Goal: Task Accomplishment & Management: Manage account settings

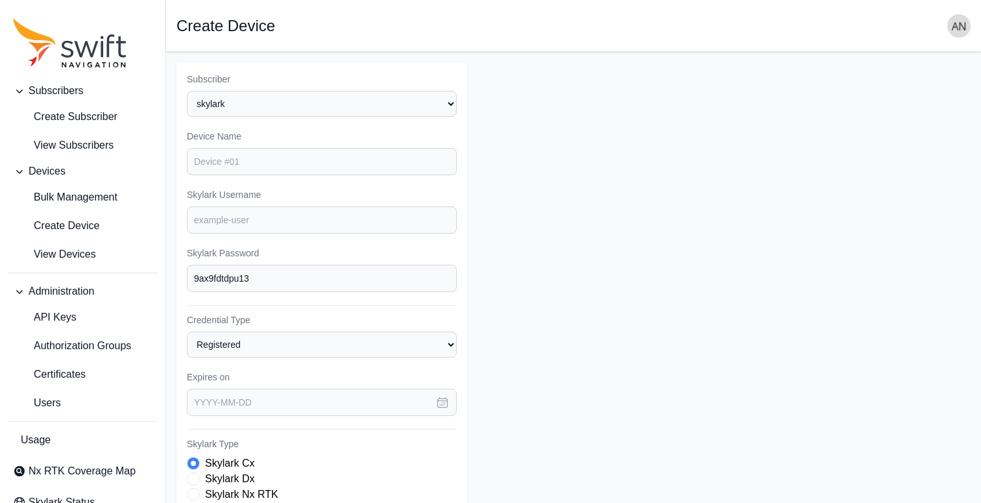
select select "096e3b85-d593-454a-9591-8f407181f5c5"
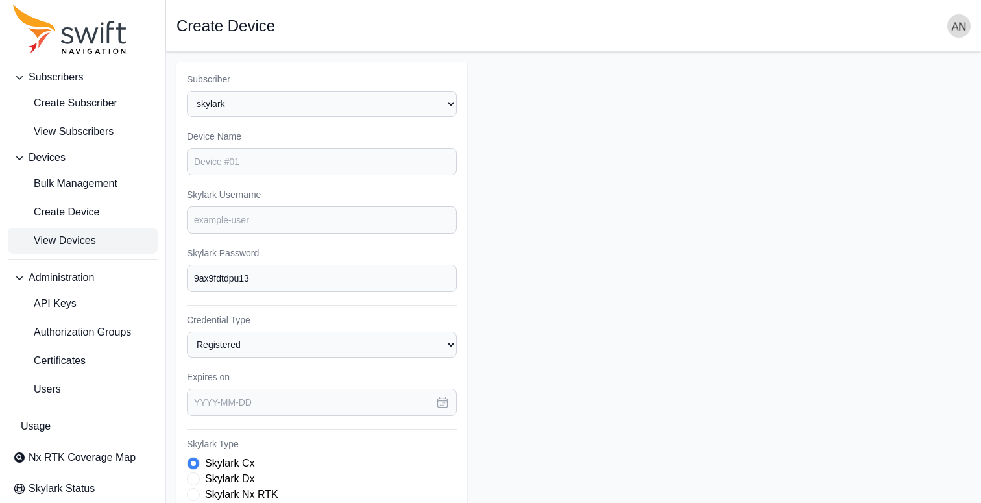
click at [87, 236] on span "View Devices" at bounding box center [54, 241] width 83 height 16
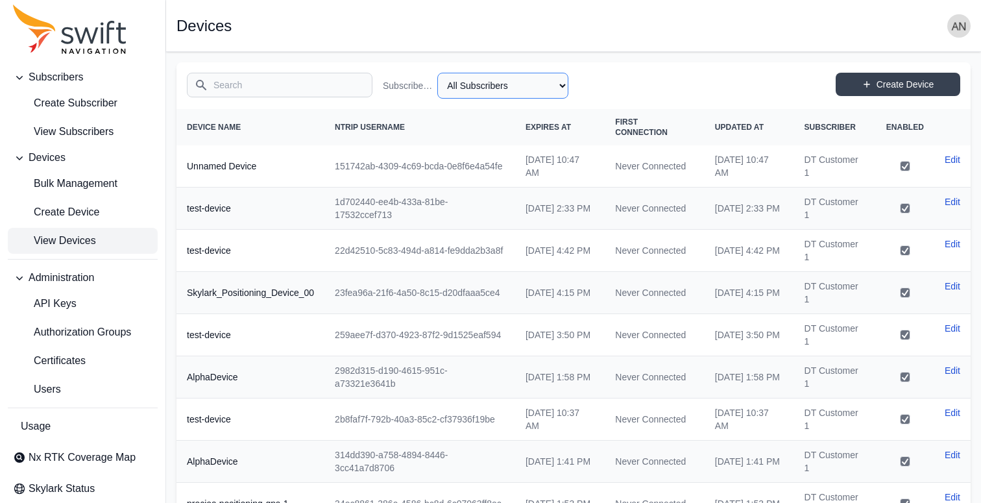
click at [491, 94] on select "All Subscribers 543gfdsgfdsg423543erw DT Customer 1 Eine Firma Kunde Telekom eo…" at bounding box center [502, 86] width 131 height 26
click at [437, 73] on select "All Subscribers 543gfdsgfdsg423543erw DT Customer 1 Eine Firma Kunde Telekom eo…" at bounding box center [502, 86] width 131 height 26
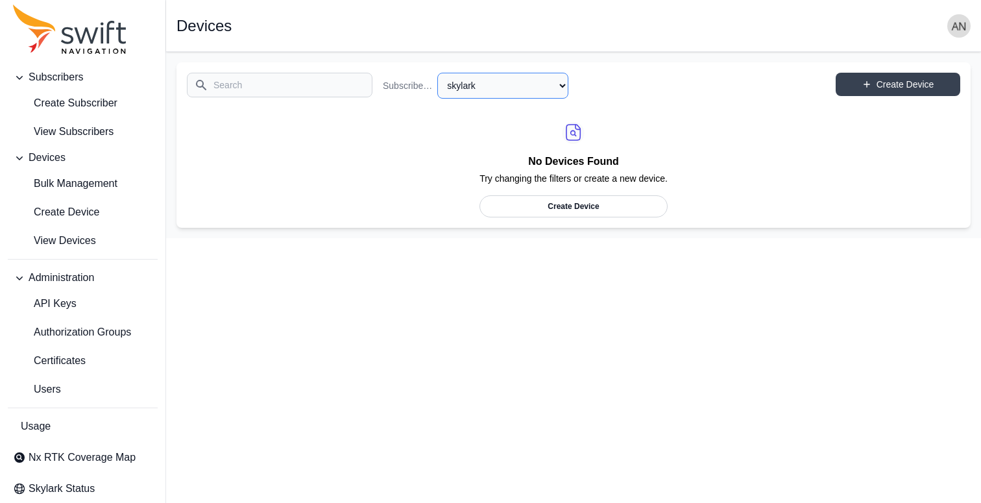
click at [495, 92] on select "All Subscribers 543gfdsgfdsg423543erw DT Customer 1 Eine Firma Kunde Telekom eo…" at bounding box center [502, 86] width 131 height 26
click at [437, 73] on select "All Subscribers 543gfdsgfdsg423543erw DT Customer 1 Eine Firma Kunde Telekom eo…" at bounding box center [502, 86] width 131 height 26
select select "961b1f08-d18b-43d0-9986-cb88e014163d"
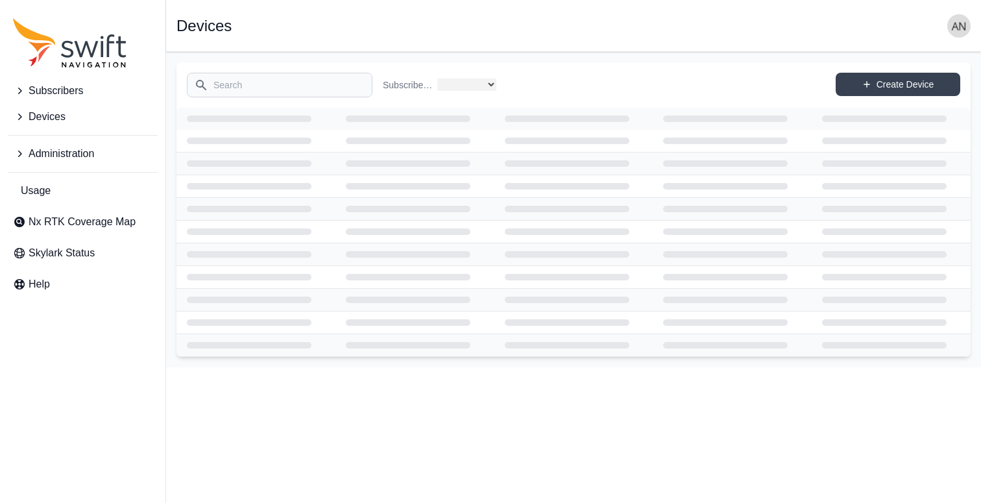
select select "961b1f08-d18b-43d0-9986-cb88e014163d"
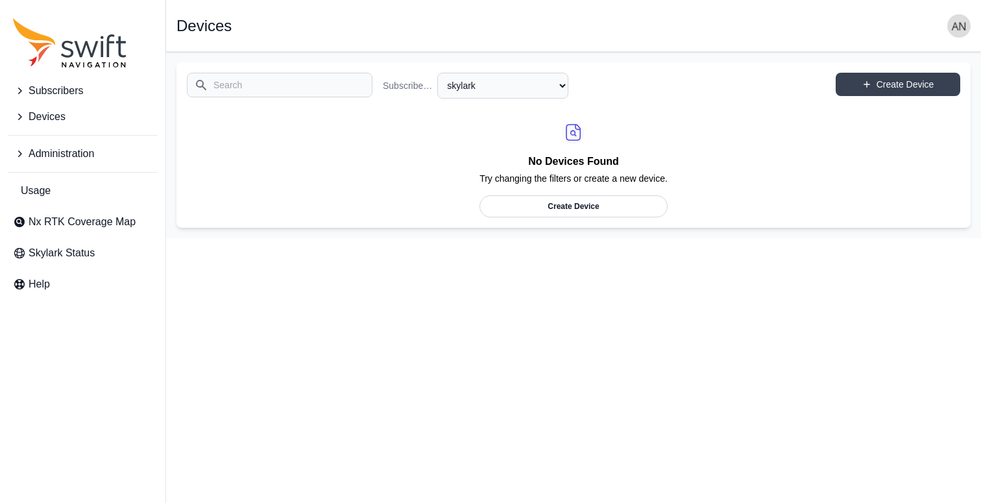
click at [19, 93] on icon "Sidenav" at bounding box center [20, 91] width 4 height 6
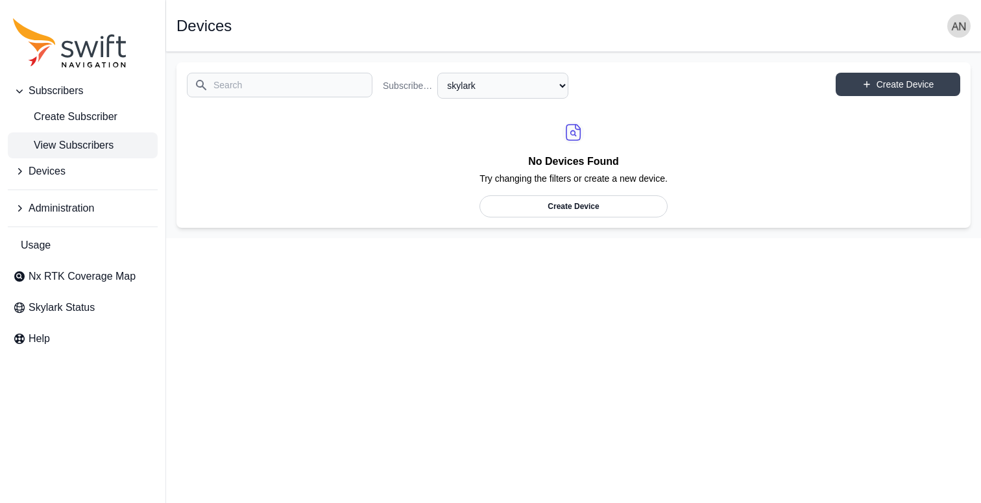
click at [47, 149] on span "View Subscribers" at bounding box center [63, 146] width 101 height 16
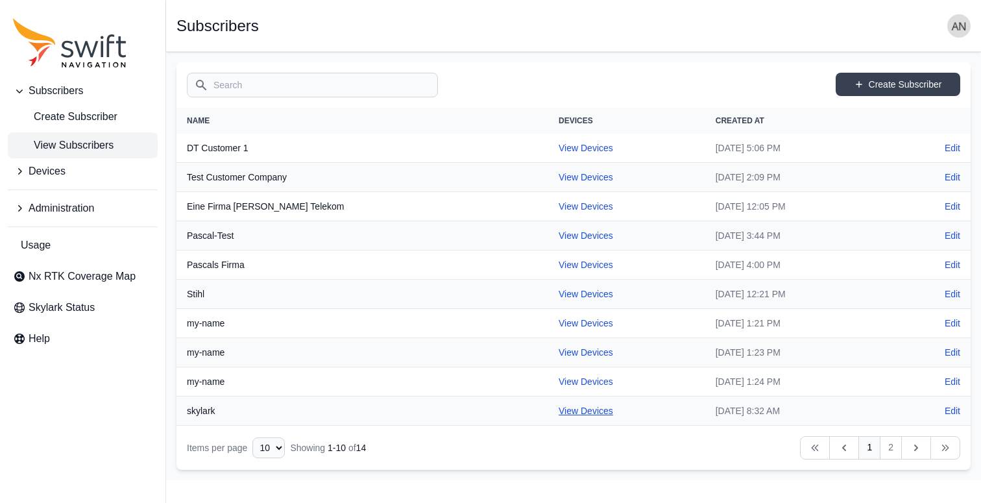
click at [559, 409] on link "View Devices" at bounding box center [586, 410] width 54 height 10
select select "961b1f08-d18b-43d0-9986-cb88e014163d"
click at [917, 451] on icon "Table navigation" at bounding box center [916, 447] width 13 height 13
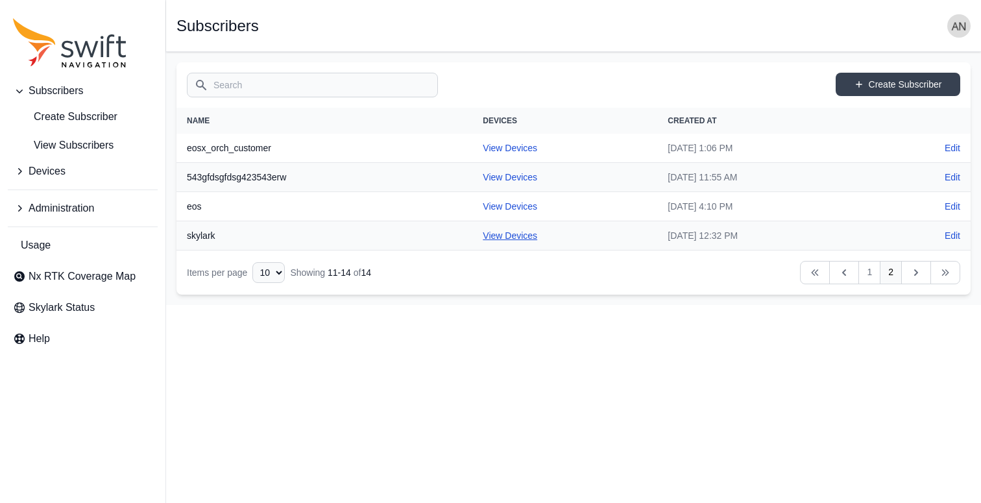
click at [483, 234] on link "View Devices" at bounding box center [510, 235] width 54 height 10
select select "096e3b85-d593-454a-9591-8f407181f5c5"
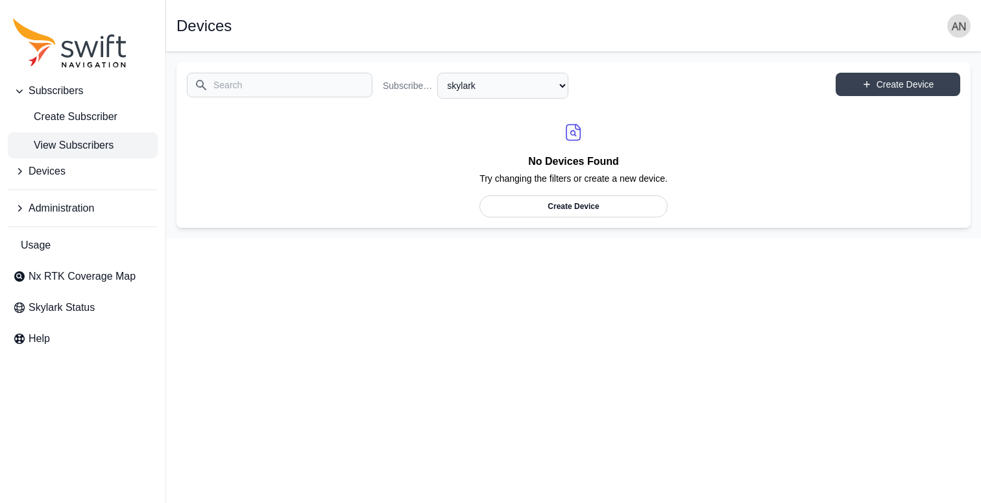
click at [75, 147] on span "View Subscribers" at bounding box center [63, 146] width 101 height 16
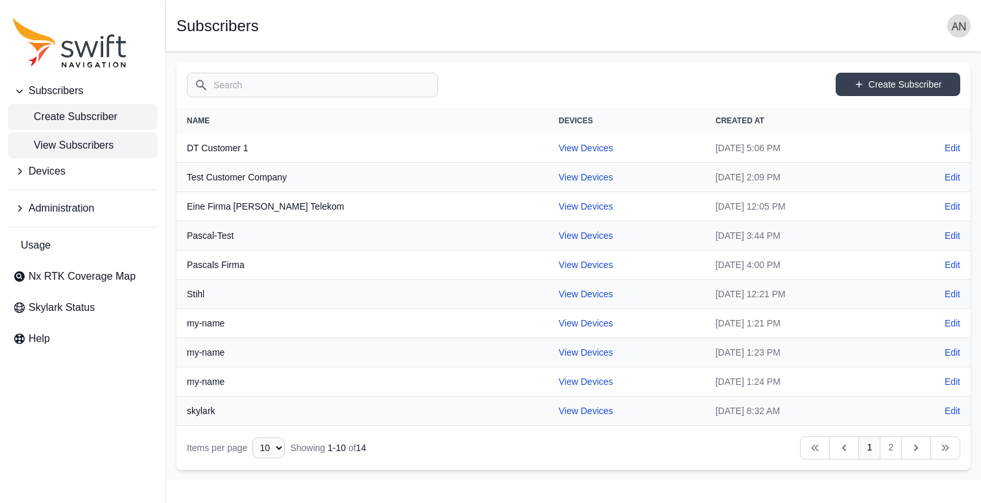
click at [80, 116] on span "Create Subscriber" at bounding box center [65, 117] width 104 height 16
